Goal: Information Seeking & Learning: Find specific fact

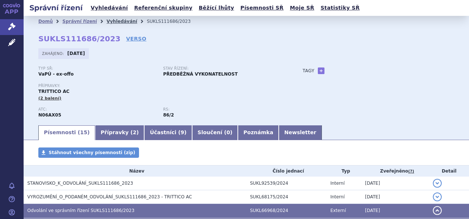
click at [113, 19] on link "Vyhledávání" at bounding box center [122, 21] width 31 height 5
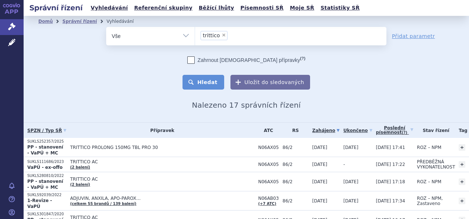
click at [207, 82] on button "Hledat" at bounding box center [204, 82] width 42 height 15
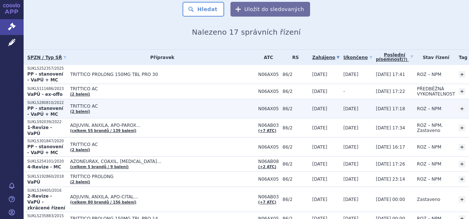
scroll to position [74, 0]
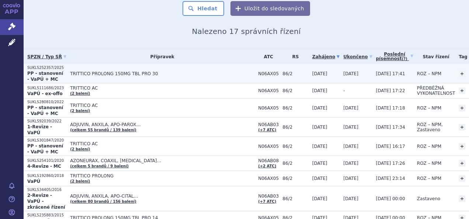
click at [104, 71] on span "TRITTICO PROLONG 150MG TBL PRO 30" at bounding box center [162, 73] width 185 height 5
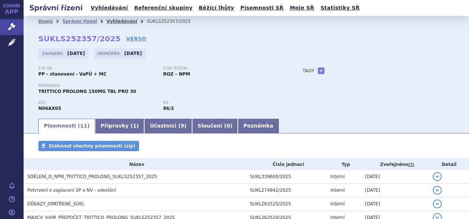
click at [111, 19] on link "Vyhledávání" at bounding box center [122, 21] width 31 height 5
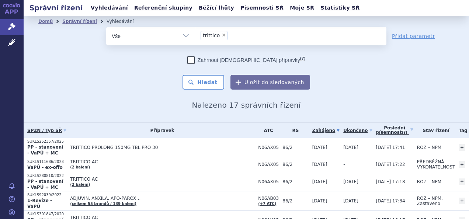
click at [222, 34] on span "×" at bounding box center [224, 35] width 4 height 4
click at [195, 34] on select "trittico" at bounding box center [195, 36] width 0 height 18
select select
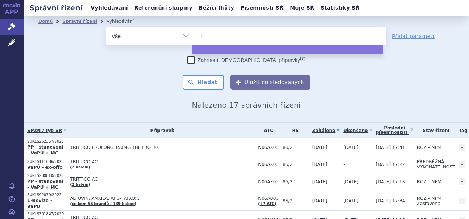
type input "la"
type input "lat"
type input "latu"
type input "latud"
type input "[MEDICAL_DATA]"
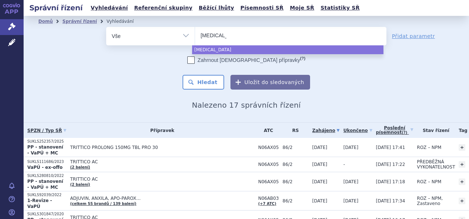
select select "[MEDICAL_DATA]"
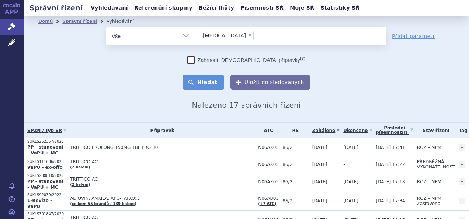
click at [210, 80] on button "Hledat" at bounding box center [204, 82] width 42 height 15
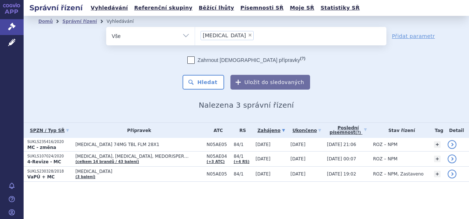
click at [248, 34] on span "×" at bounding box center [250, 35] width 4 height 4
click at [195, 34] on select "[MEDICAL_DATA]" at bounding box center [195, 36] width 0 height 18
select select
